Goal: Task Accomplishment & Management: Manage account settings

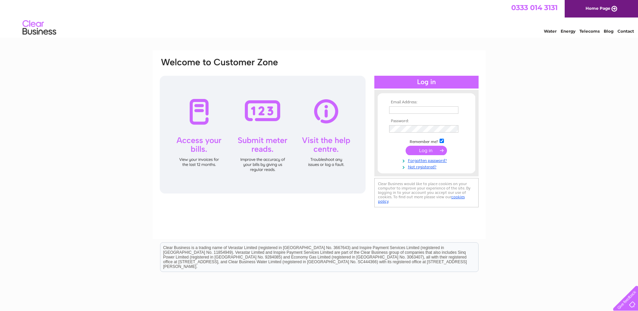
type input "accounts@recorduk.co.uk"
click at [426, 151] on input "submit" at bounding box center [426, 150] width 41 height 9
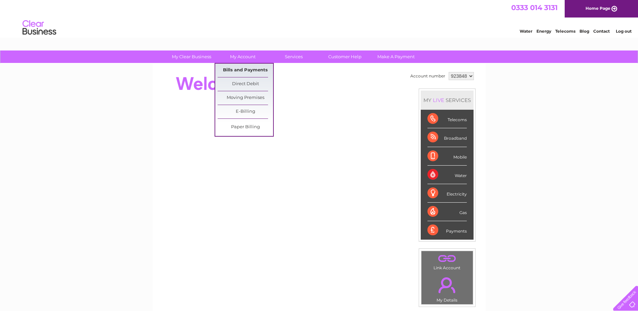
click at [243, 68] on link "Bills and Payments" at bounding box center [245, 70] width 55 height 13
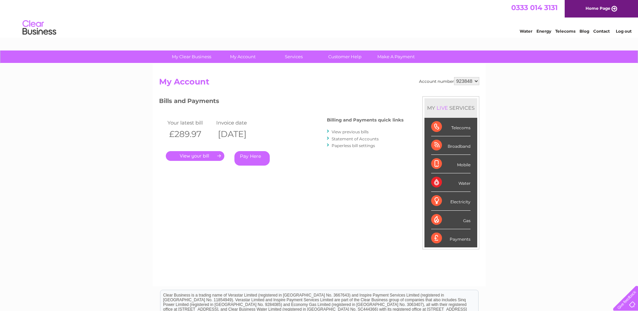
click at [202, 157] on link "." at bounding box center [195, 156] width 59 height 10
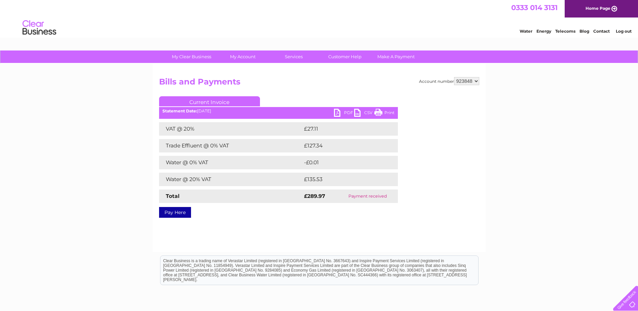
click at [342, 111] on link "PDF" at bounding box center [344, 114] width 20 height 10
